Goal: Information Seeking & Learning: Learn about a topic

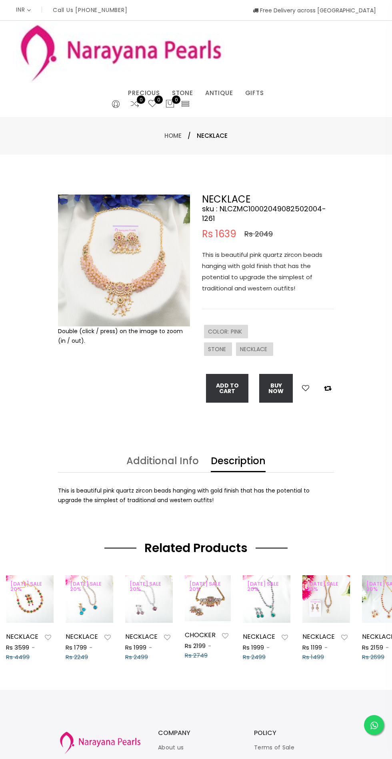
select select "INR"
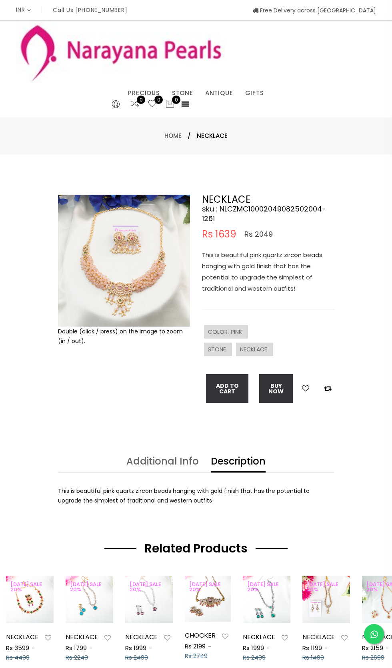
select select "INR"
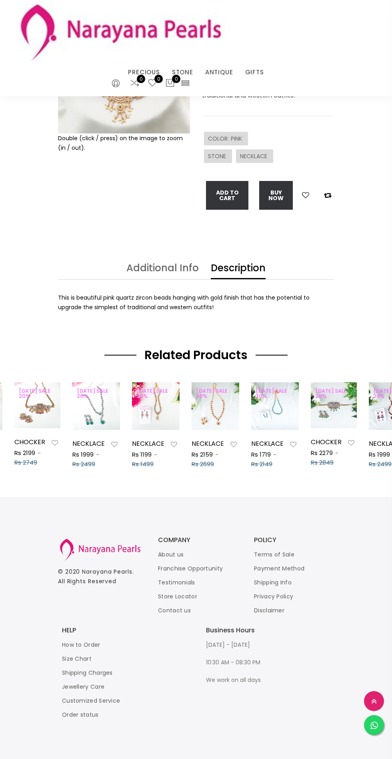
scroll to position [0, 195]
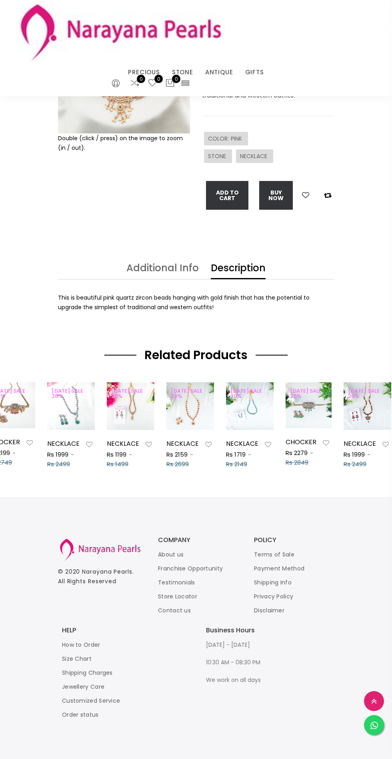
click at [66, 411] on div at bounding box center [71, 406] width 48 height 17
click at [71, 405] on button at bounding box center [71, 406] width 0 height 17
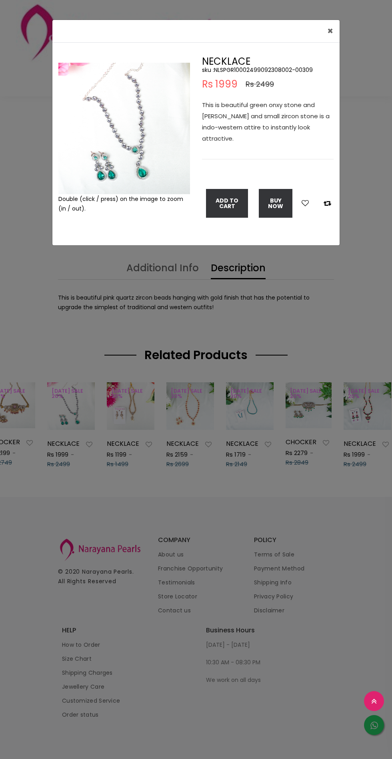
click at [330, 31] on span "×" at bounding box center [330, 30] width 6 height 13
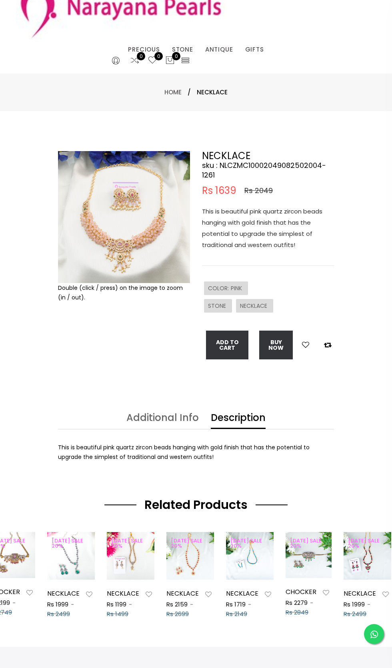
scroll to position [0, 0]
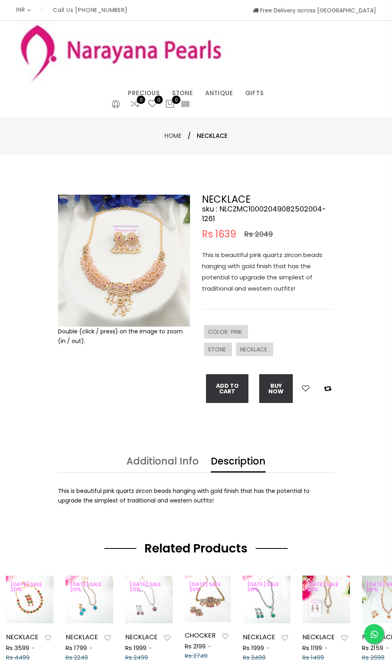
select select "INR"
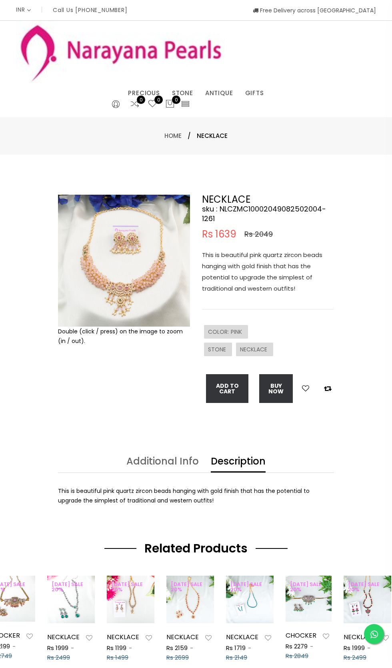
click at [144, 93] on link "PRECIOUS" at bounding box center [144, 93] width 32 height 12
click at [183, 93] on link "STONE" at bounding box center [182, 93] width 21 height 12
click at [190, 103] on link "NECKLACE" at bounding box center [208, 103] width 68 height 0
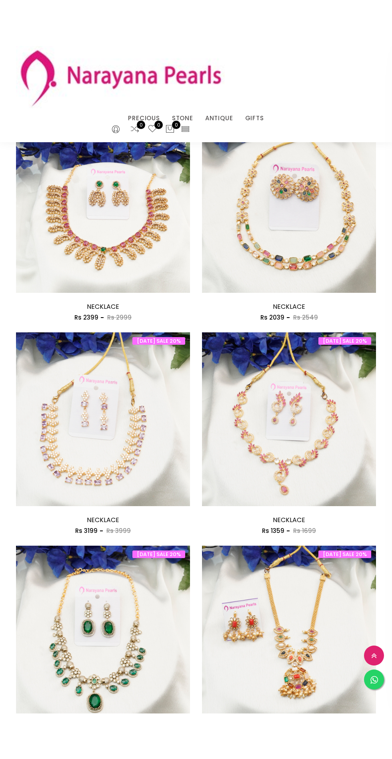
scroll to position [48, 0]
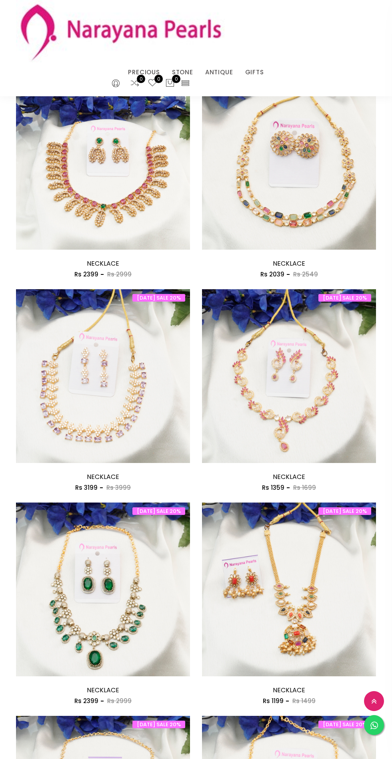
click at [314, 383] on img at bounding box center [289, 384] width 174 height 174
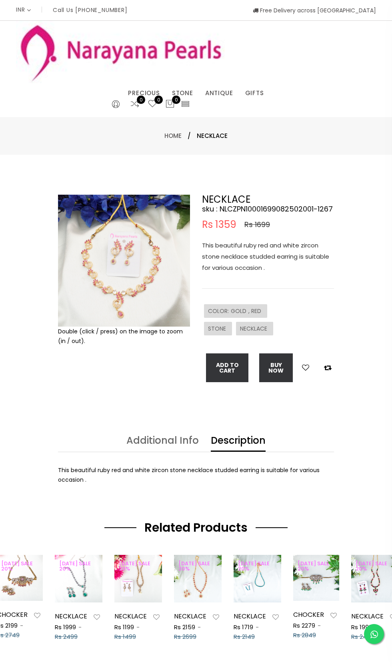
scroll to position [0, 195]
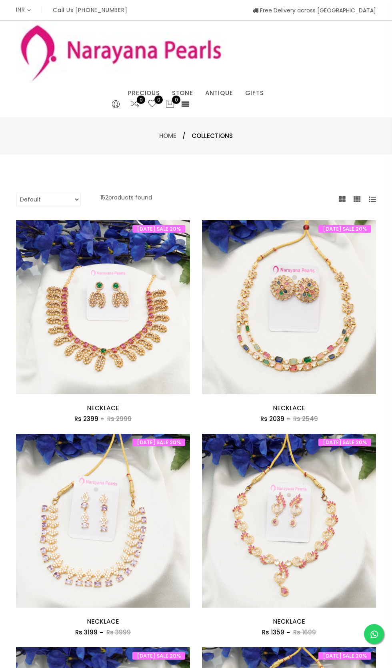
click at [286, 534] on img at bounding box center [289, 529] width 174 height 174
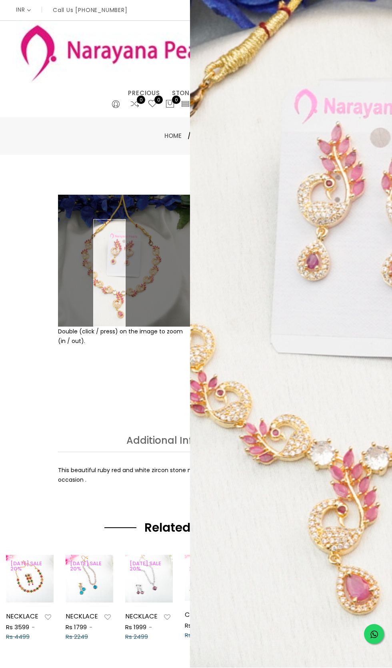
click at [375, 639] on icon at bounding box center [374, 634] width 8 height 9
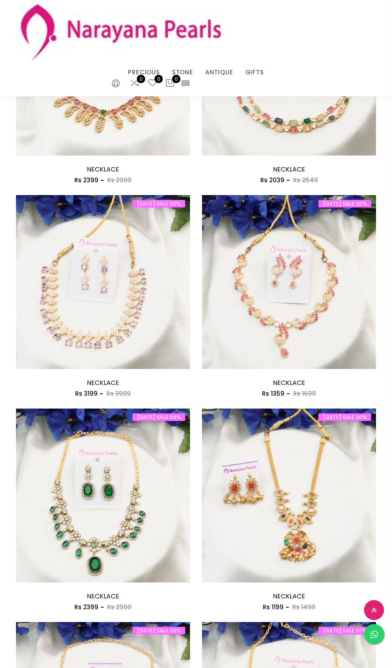
scroll to position [154, 0]
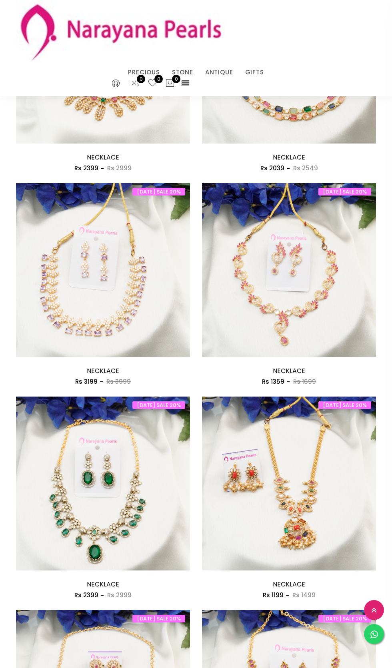
click at [301, 263] on img at bounding box center [289, 270] width 174 height 174
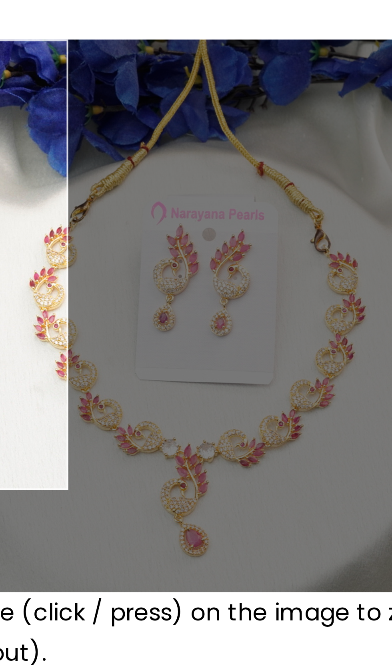
scroll to position [1, 0]
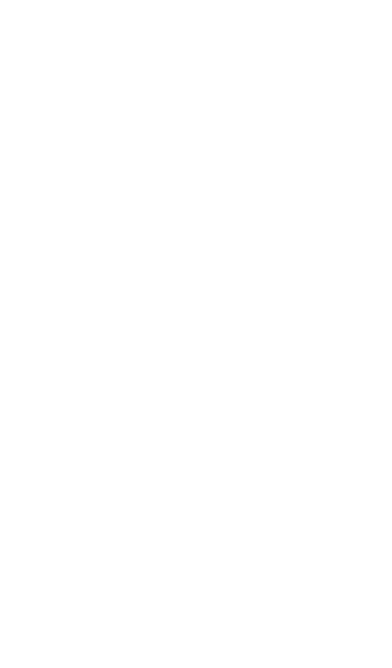
scroll to position [154, 0]
